Goal: Check status: Check status

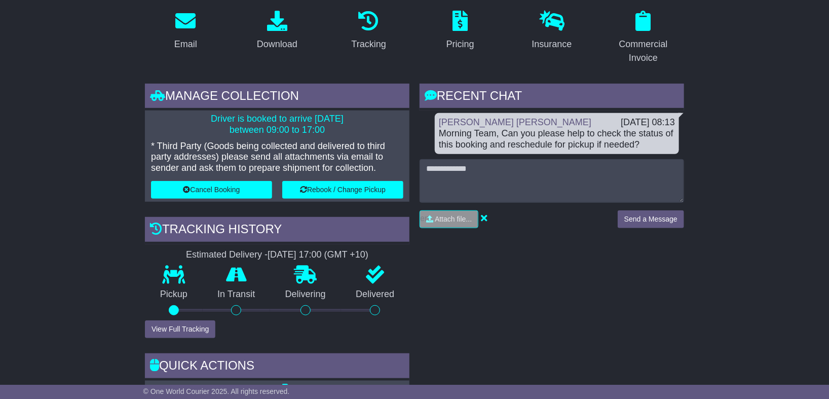
scroll to position [74, 0]
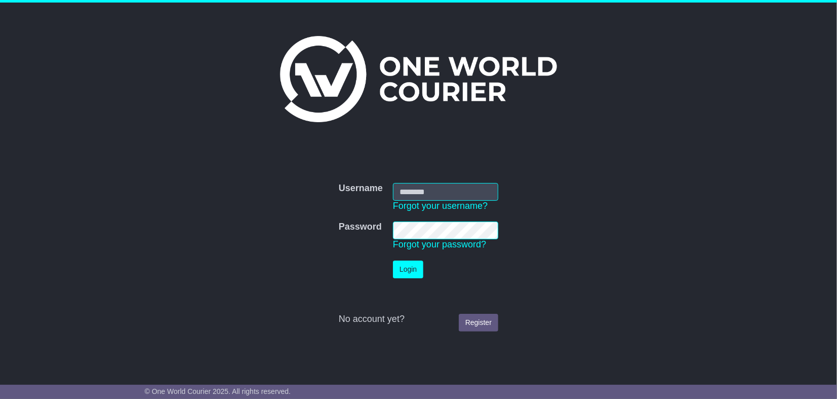
type input "**********"
click at [397, 267] on button "Login" at bounding box center [408, 269] width 30 height 18
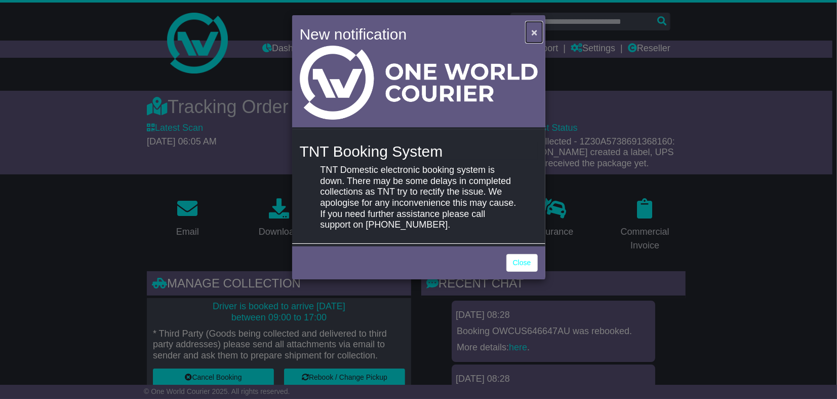
click at [536, 27] on span "×" at bounding box center [534, 32] width 6 height 12
click at [537, 30] on span "×" at bounding box center [534, 32] width 6 height 12
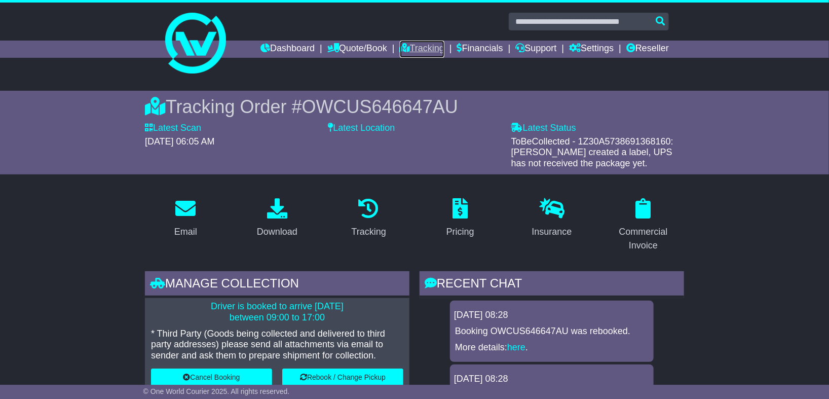
click at [409, 48] on link "Tracking" at bounding box center [422, 49] width 45 height 17
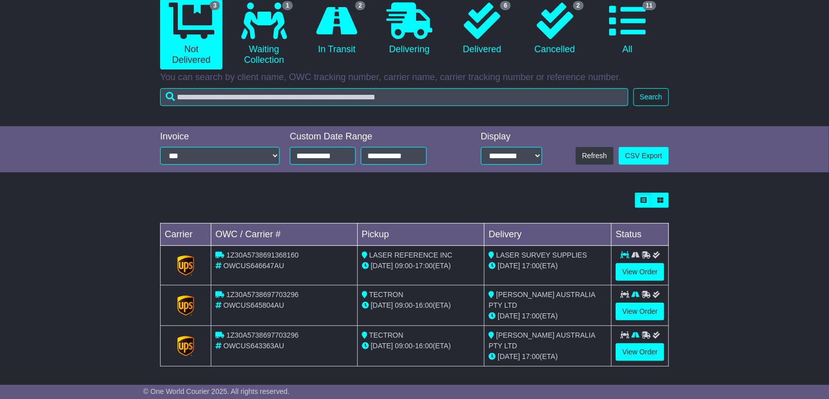
scroll to position [107, 0]
click at [643, 272] on link "View Order" at bounding box center [639, 271] width 49 height 18
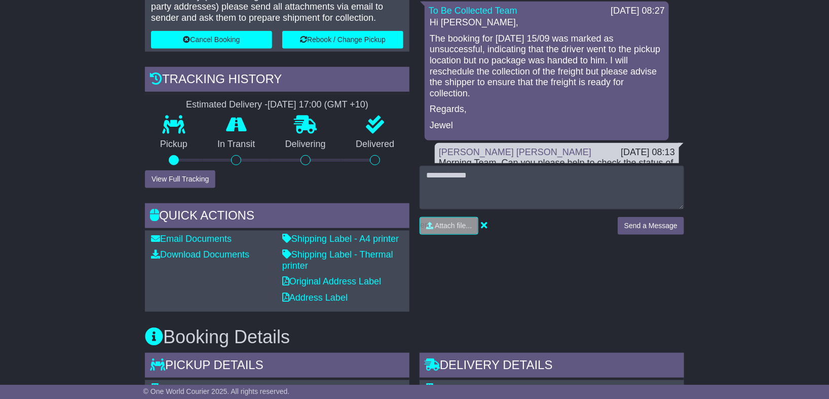
scroll to position [150, 0]
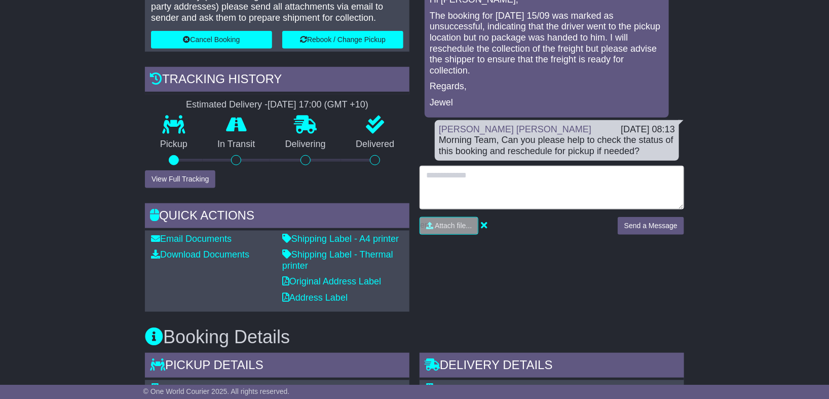
click at [499, 195] on textarea at bounding box center [551, 188] width 264 height 44
type textarea "**********"
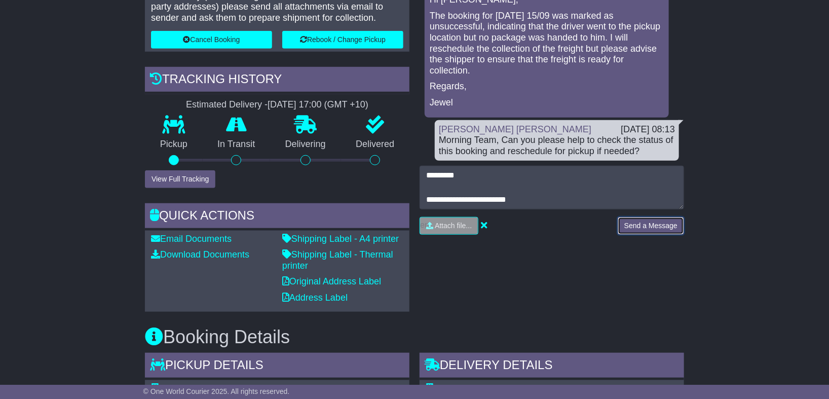
click at [633, 221] on button "Send a Message" at bounding box center [651, 226] width 66 height 18
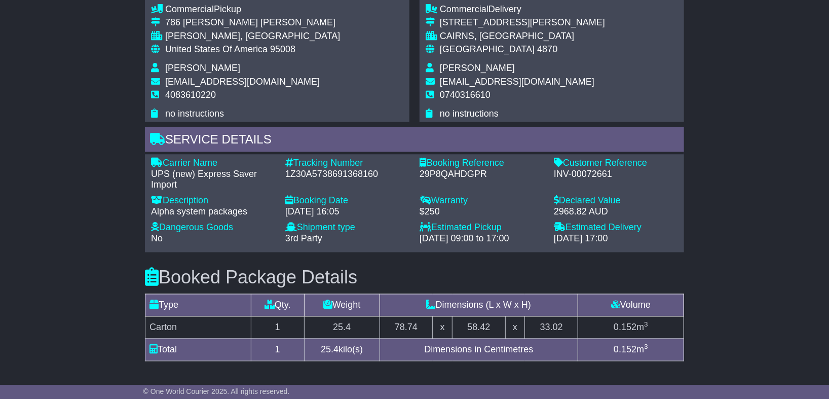
scroll to position [732, 0]
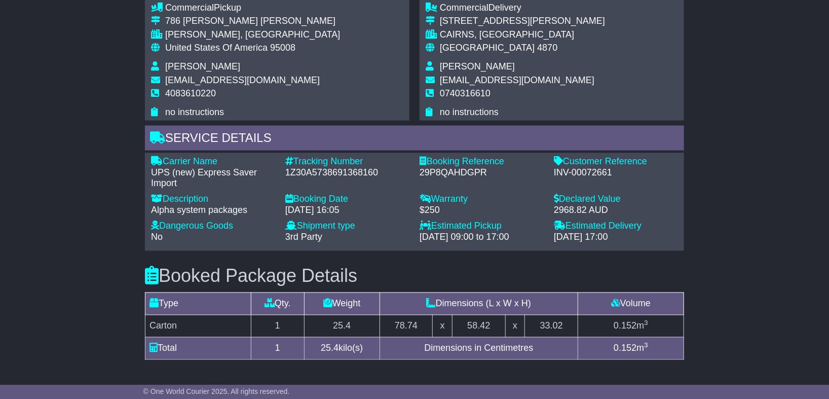
click at [349, 171] on div "1Z30A5738691368160" at bounding box center [347, 172] width 124 height 11
copy div "1Z30A5738691368160"
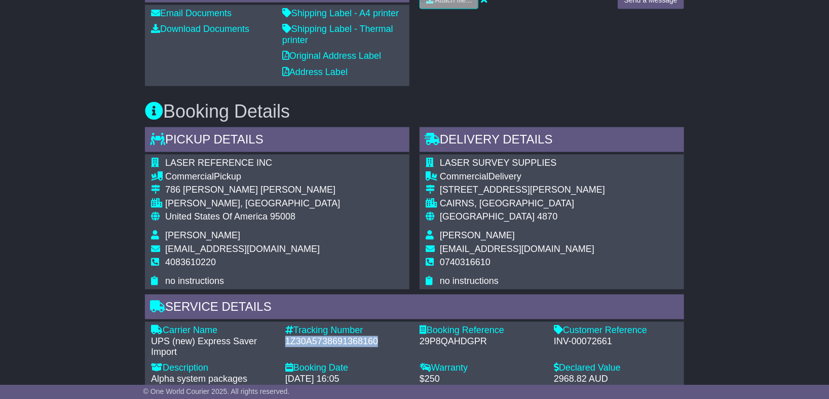
scroll to position [337, 0]
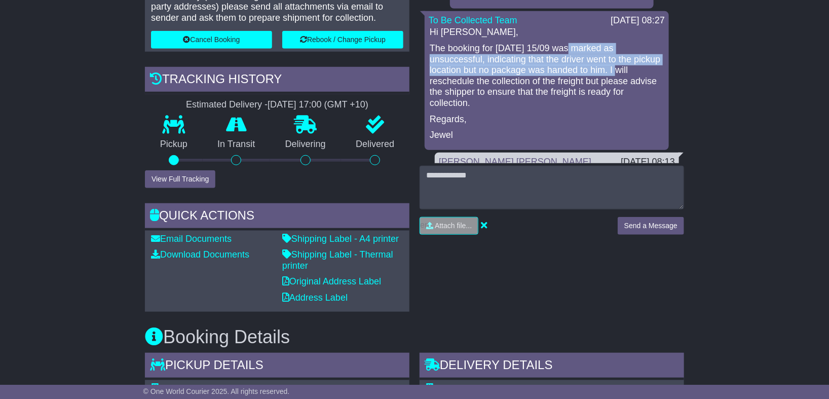
drag, startPoint x: 565, startPoint y: 46, endPoint x: 636, endPoint y: 70, distance: 75.5
click at [636, 70] on p "The booking for yesterday 15/09 was marked as unsuccessful, indicating that the…" at bounding box center [547, 76] width 234 height 66
copy p "was marked as unsuccessful, indicating that the driver went to the pickup locat…"
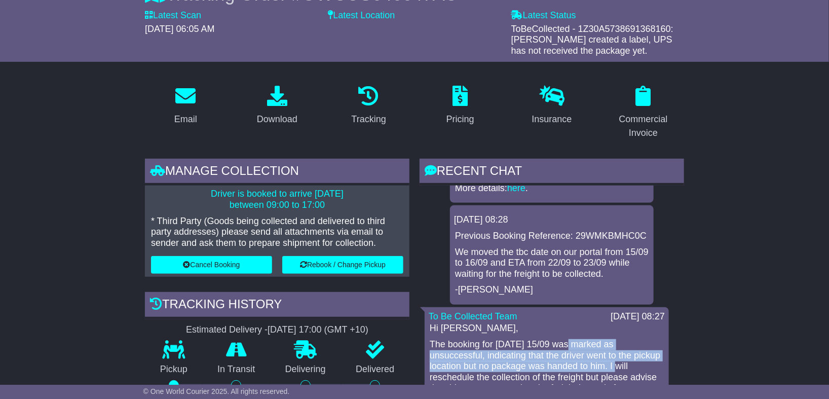
scroll to position [0, 0]
